Goal: Task Accomplishment & Management: Use online tool/utility

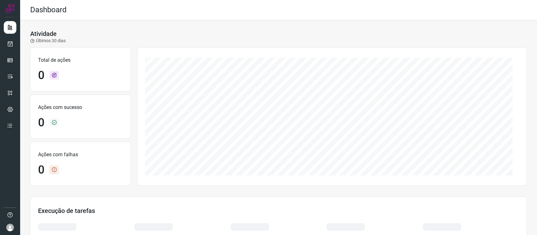
click at [3, 42] on div at bounding box center [10, 117] width 20 height 235
click at [8, 44] on icon at bounding box center [10, 44] width 7 height 6
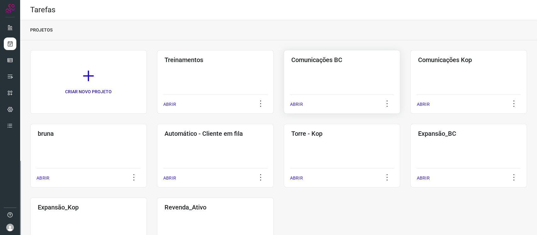
click at [371, 70] on div "Comunicações BC ABRIR" at bounding box center [342, 82] width 117 height 64
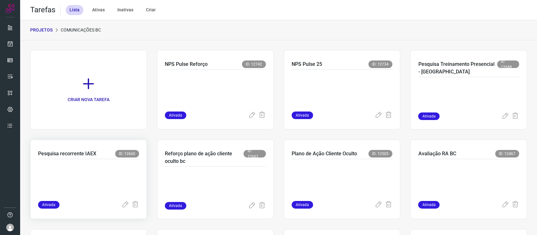
click at [78, 171] on p at bounding box center [85, 178] width 94 height 31
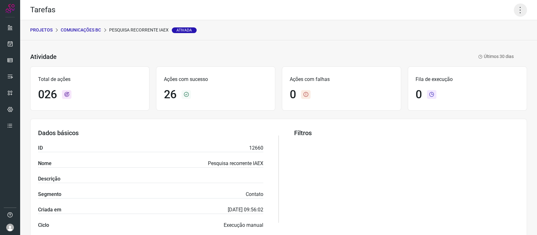
click at [514, 10] on icon at bounding box center [520, 9] width 13 height 13
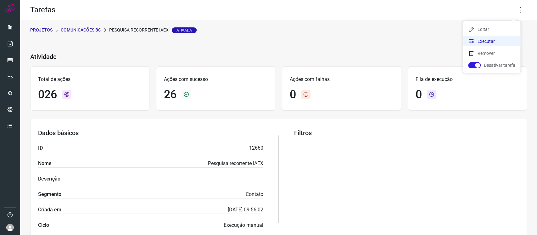
click at [478, 43] on li "Executar" at bounding box center [491, 41] width 57 height 10
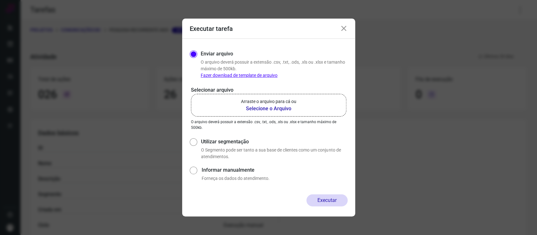
click at [256, 106] on b "Selecione o Arquivo" at bounding box center [268, 109] width 55 height 8
click at [0, 0] on input "Arraste o arquivo para cá ou Selecione o Arquivo" at bounding box center [0, 0] width 0 height 0
click at [348, 27] on icon at bounding box center [344, 29] width 8 height 8
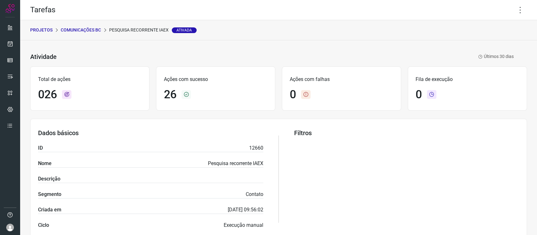
click at [76, 32] on p "Comunicações BC" at bounding box center [81, 30] width 40 height 7
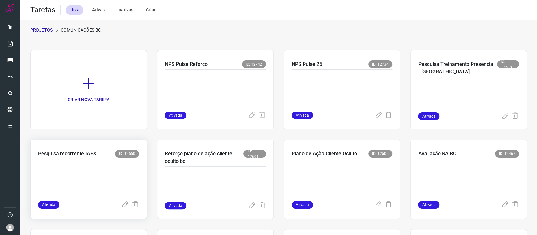
click at [97, 178] on p at bounding box center [85, 178] width 94 height 31
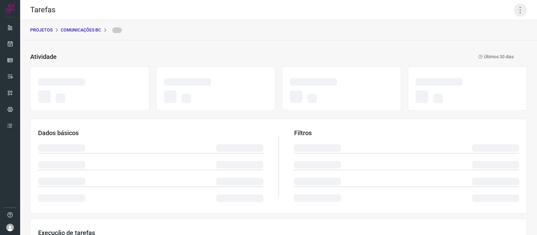
click at [514, 8] on icon at bounding box center [520, 9] width 13 height 13
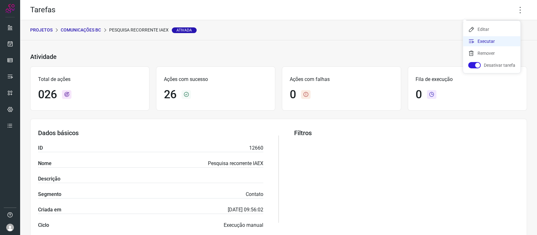
drag, startPoint x: 501, startPoint y: 34, endPoint x: 505, endPoint y: 41, distance: 8.0
click at [505, 41] on ul "Editar Executar Remover Desativar tarefa" at bounding box center [491, 47] width 57 height 52
click at [505, 41] on li "Executar" at bounding box center [491, 41] width 57 height 10
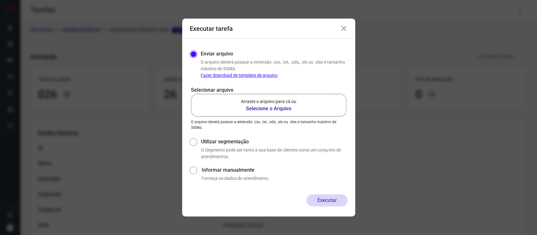
click at [217, 105] on label "Arraste o arquivo para cá ou Selecione o Arquivo" at bounding box center [269, 105] width 156 height 23
click at [0, 0] on input "Arraste o arquivo para cá ou Selecione o Arquivo" at bounding box center [0, 0] width 0 height 0
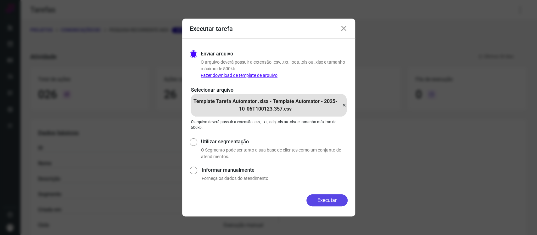
click at [331, 202] on button "Executar" at bounding box center [327, 200] width 41 height 12
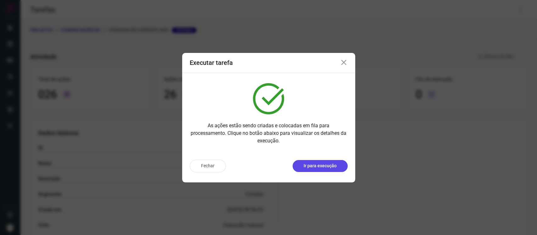
click at [324, 166] on p "Ir para execução" at bounding box center [320, 165] width 33 height 7
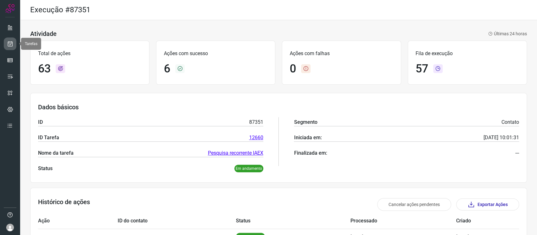
click at [9, 43] on icon at bounding box center [10, 44] width 7 height 6
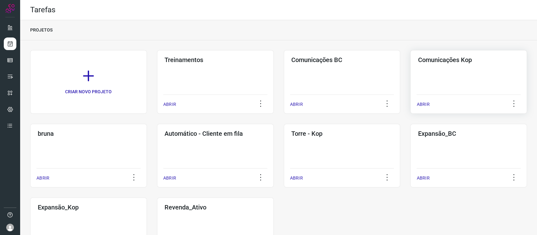
click at [451, 73] on div "Comunicações Kop ABRIR" at bounding box center [469, 82] width 117 height 64
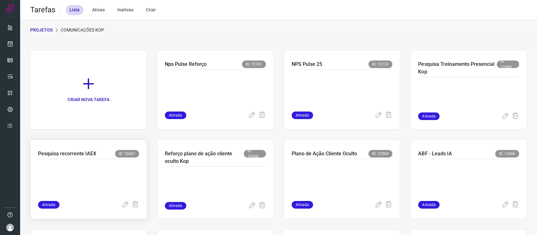
click at [50, 177] on p at bounding box center [85, 178] width 94 height 31
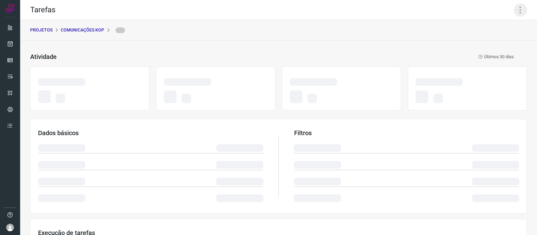
click at [514, 10] on icon at bounding box center [520, 9] width 13 height 13
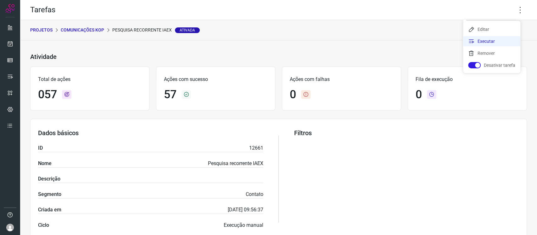
click at [494, 42] on li "Executar" at bounding box center [491, 41] width 57 height 10
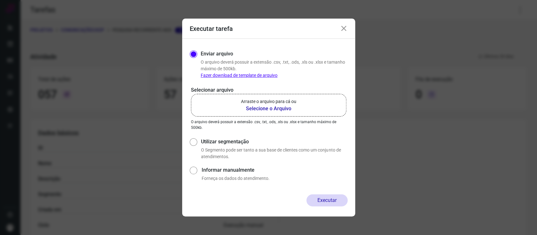
click at [239, 108] on label "Arraste o arquivo para cá ou Selecione o Arquivo" at bounding box center [269, 105] width 156 height 23
click at [0, 0] on input "Arraste o arquivo para cá ou Selecione o Arquivo" at bounding box center [0, 0] width 0 height 0
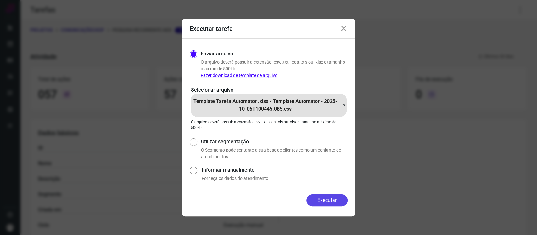
click at [313, 206] on button "Executar" at bounding box center [327, 200] width 41 height 12
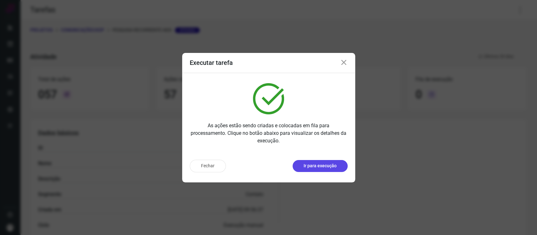
click at [327, 164] on p "Ir para execução" at bounding box center [320, 165] width 33 height 7
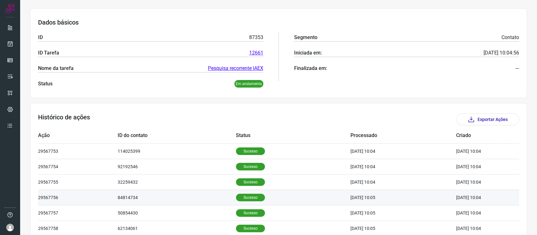
scroll to position [126, 0]
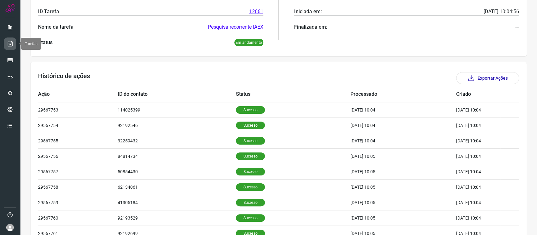
click at [7, 49] on link at bounding box center [10, 43] width 13 height 13
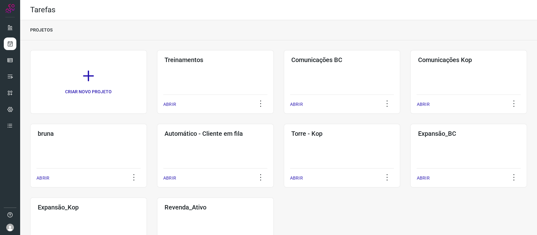
click at [14, 224] on div at bounding box center [10, 219] width 13 height 24
click at [13, 225] on img at bounding box center [10, 228] width 8 height 8
click at [511, 65] on div "Comunicações Kop ABRIR" at bounding box center [469, 82] width 117 height 64
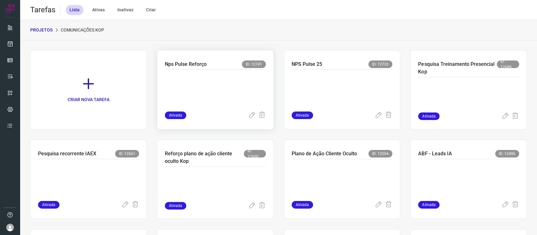
click at [212, 76] on p at bounding box center [212, 88] width 94 height 31
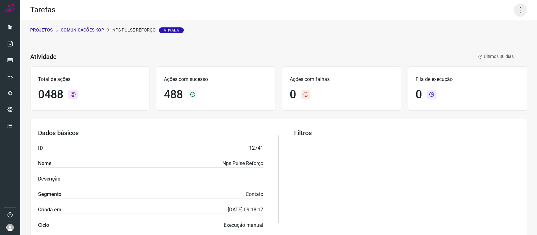
click at [515, 14] on icon at bounding box center [520, 9] width 13 height 13
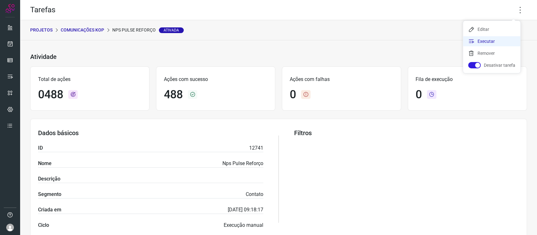
click at [506, 41] on li "Executar" at bounding box center [491, 41] width 57 height 10
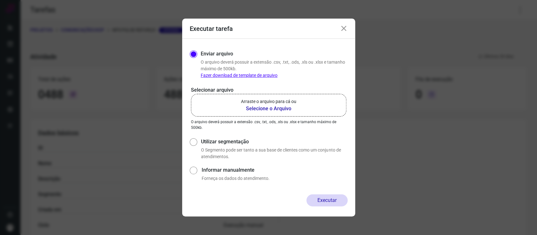
click at [266, 104] on p "Arraste o arquivo para cá ou" at bounding box center [268, 101] width 55 height 7
click at [0, 0] on input "Arraste o arquivo para cá ou Selecione o Arquivo" at bounding box center [0, 0] width 0 height 0
click at [343, 29] on icon at bounding box center [344, 29] width 8 height 8
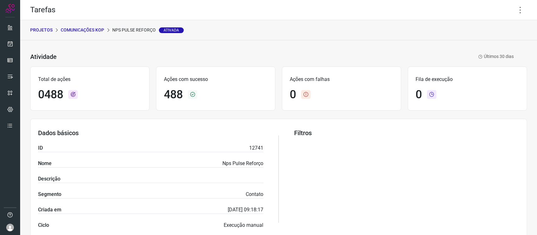
click at [68, 31] on p "Comunicações Kop" at bounding box center [82, 30] width 43 height 7
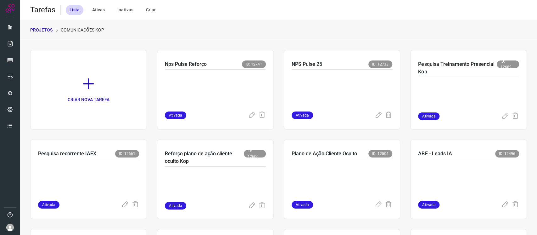
click at [37, 32] on p "PROJETOS" at bounding box center [41, 30] width 22 height 7
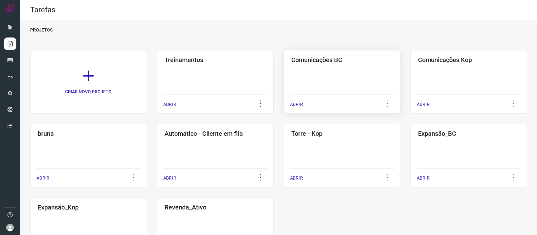
click at [332, 80] on div "Comunicações BC ABRIR" at bounding box center [342, 82] width 117 height 64
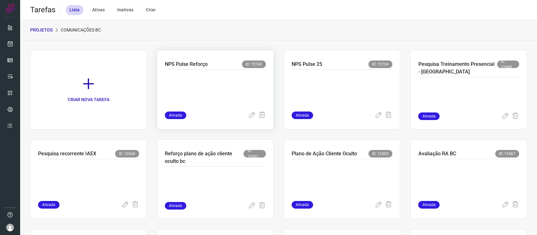
click at [236, 79] on p at bounding box center [212, 88] width 94 height 31
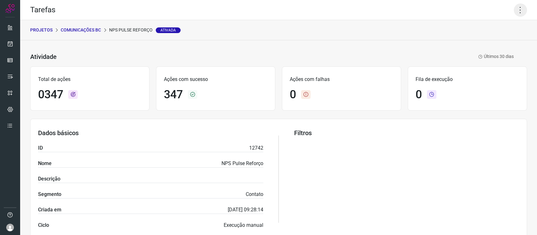
click at [514, 13] on icon at bounding box center [520, 9] width 13 height 13
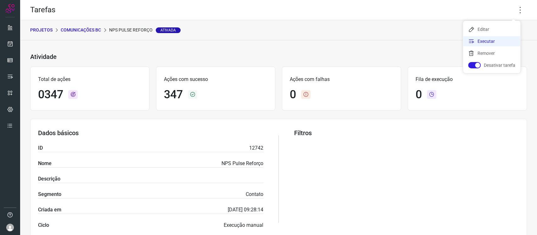
click at [493, 40] on li "Executar" at bounding box center [491, 41] width 57 height 10
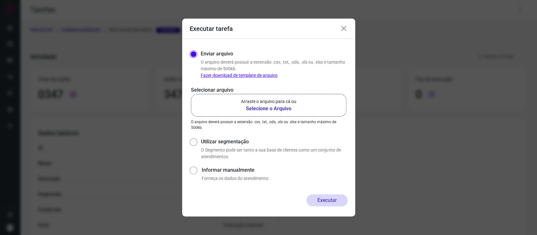
click at [301, 98] on label "Arraste o arquivo para cá ou Selecione o Arquivo" at bounding box center [269, 105] width 156 height 23
click at [0, 0] on input "Arraste o arquivo para cá ou Selecione o Arquivo" at bounding box center [0, 0] width 0 height 0
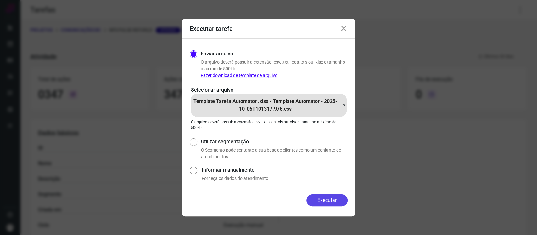
click at [326, 196] on button "Executar" at bounding box center [327, 200] width 41 height 12
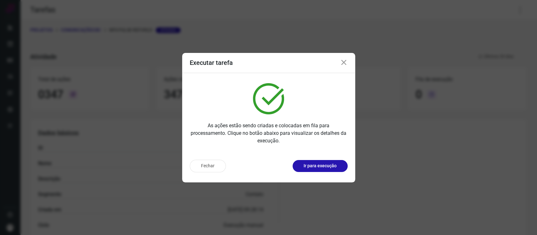
click at [339, 173] on div "Fechar Ir para execução" at bounding box center [268, 169] width 173 height 28
click at [335, 168] on p "Ir para execução" at bounding box center [320, 165] width 33 height 7
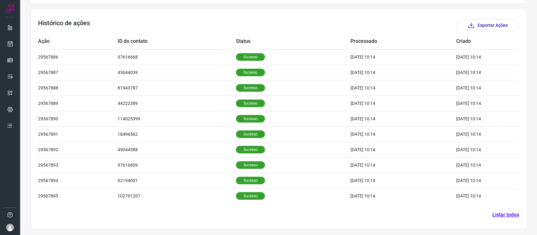
scroll to position [11, 0]
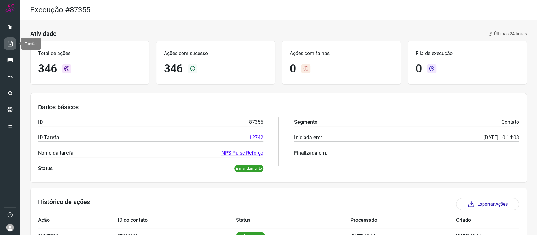
click at [12, 42] on icon at bounding box center [10, 44] width 7 height 6
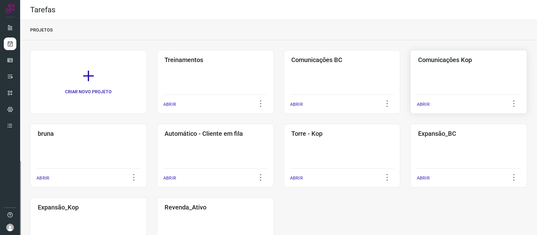
click at [502, 71] on div "Comunicações Kop ABRIR" at bounding box center [469, 82] width 117 height 64
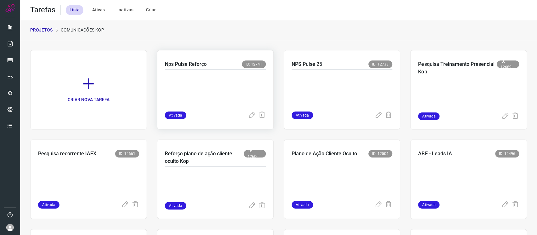
click at [222, 86] on p at bounding box center [212, 88] width 94 height 31
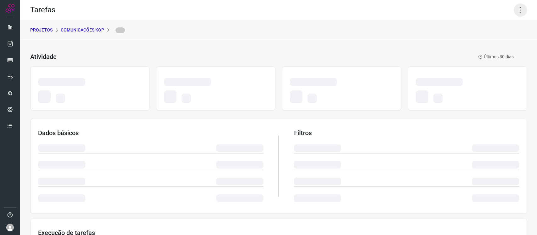
click at [514, 11] on icon at bounding box center [520, 9] width 13 height 13
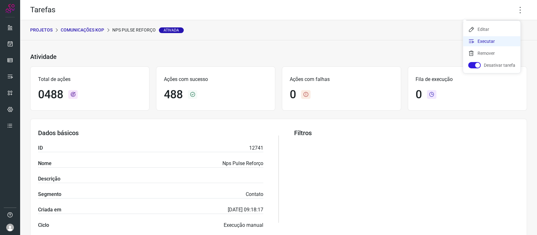
click at [476, 39] on li "Executar" at bounding box center [491, 41] width 57 height 10
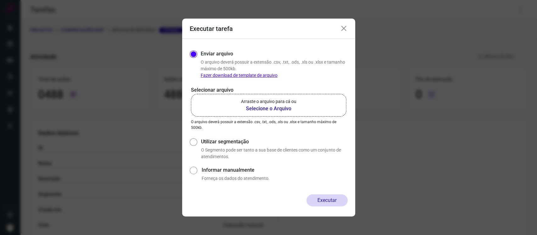
click at [288, 93] on p "Selecionar arquivo" at bounding box center [269, 90] width 156 height 8
click at [292, 100] on p "Arraste o arquivo para cá ou" at bounding box center [268, 101] width 55 height 7
click at [0, 0] on input "Arraste o arquivo para cá ou Selecione o Arquivo" at bounding box center [0, 0] width 0 height 0
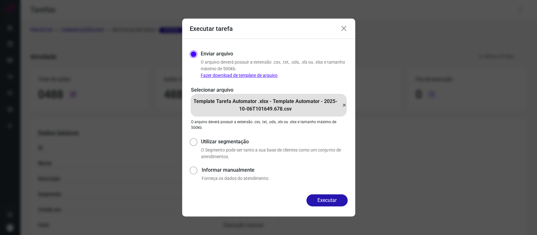
click at [318, 198] on button "Executar" at bounding box center [327, 200] width 41 height 12
